Goal: Transaction & Acquisition: Purchase product/service

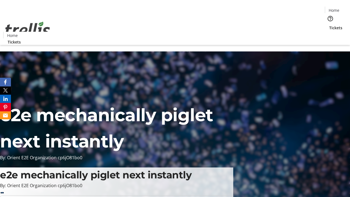
click at [335, 8] on span "Sign Up" at bounding box center [337, 7] width 16 height 7
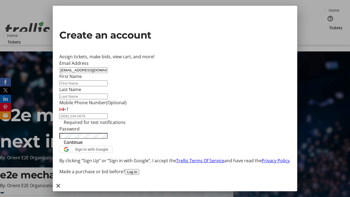
type input "[EMAIL_ADDRESS][DOMAIN_NAME]"
type input "[PERSON_NAME]"
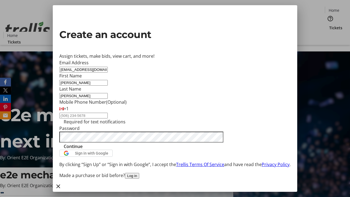
click at [83, 150] on span "Continue" at bounding box center [73, 146] width 19 height 7
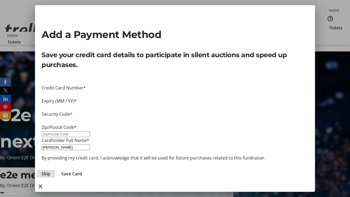
click at [50, 170] on span "Skip" at bounding box center [46, 173] width 9 height 7
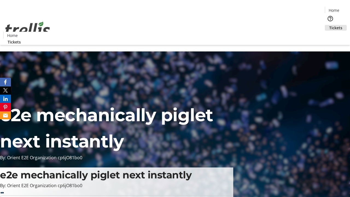
click at [329, 25] on span "Tickets" at bounding box center [335, 28] width 13 height 6
